Goal: Task Accomplishment & Management: Use online tool/utility

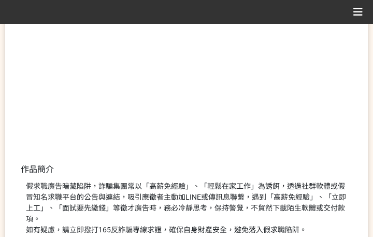
scroll to position [207, 0]
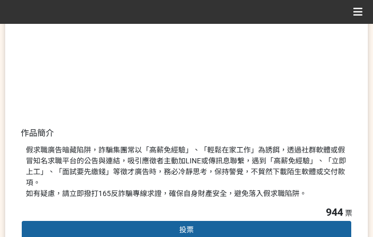
click at [171, 220] on div "投票" at bounding box center [187, 230] width 332 height 21
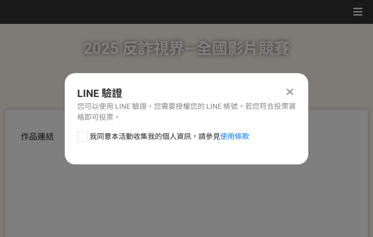
click at [152, 136] on span "我同意本活動收集我的個人資訊，請參見 使用條款" at bounding box center [170, 136] width 160 height 11
click at [85, 136] on input "我同意本活動收集我的個人資訊，請參見 使用條款" at bounding box center [81, 136] width 7 height 7
checkbox input "false"
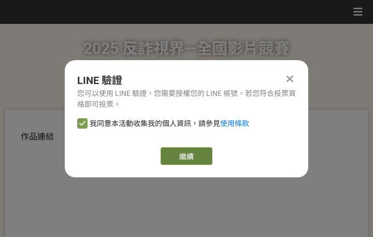
click at [189, 155] on link "繼續" at bounding box center [187, 156] width 52 height 18
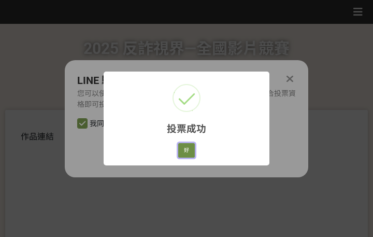
click at [190, 153] on button "好" at bounding box center [186, 150] width 17 height 15
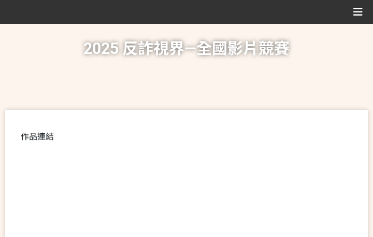
scroll to position [170, 0]
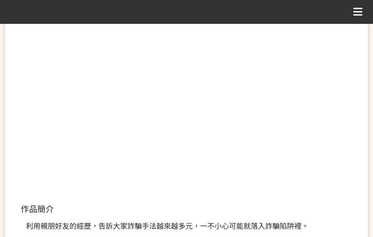
scroll to position [259, 0]
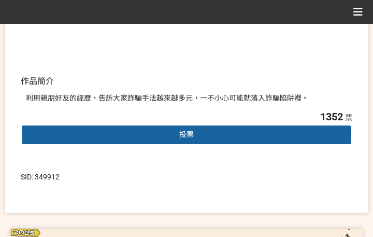
click at [178, 134] on div "投票" at bounding box center [187, 134] width 332 height 21
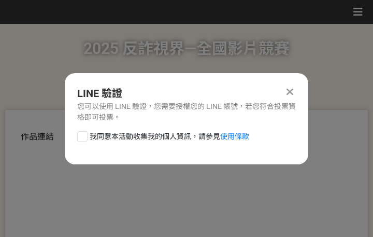
scroll to position [0, 0]
drag, startPoint x: 158, startPoint y: 136, endPoint x: 179, endPoint y: 146, distance: 23.7
click at [158, 136] on span "我同意本活動收集我的個人資訊，請參見 使用條款" at bounding box center [170, 136] width 160 height 11
click at [85, 136] on input "我同意本活動收集我的個人資訊，請參見 使用條款" at bounding box center [81, 136] width 7 height 7
checkbox input "false"
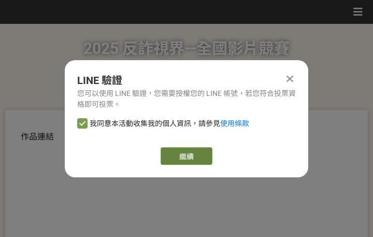
click at [189, 151] on link "繼續" at bounding box center [187, 156] width 52 height 18
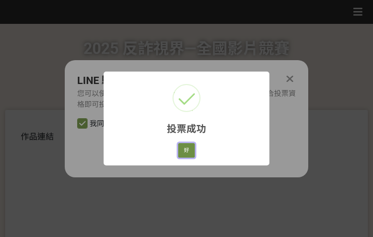
click at [193, 143] on button "好" at bounding box center [186, 150] width 17 height 15
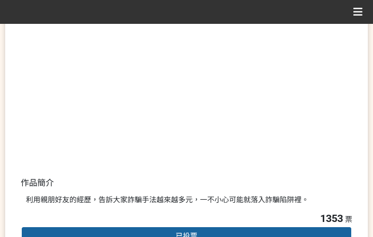
scroll to position [198, 0]
